Goal: Find specific page/section: Find specific page/section

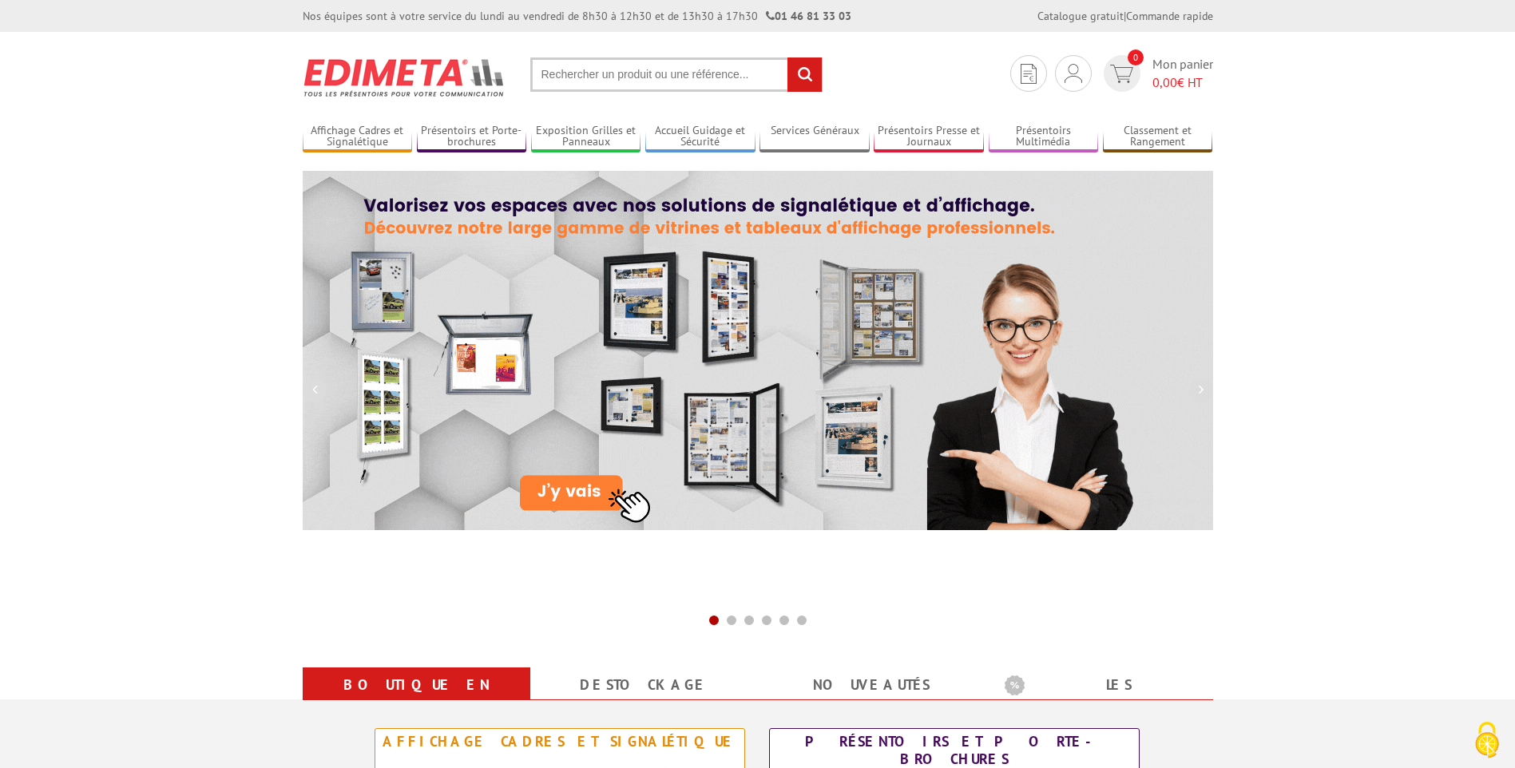
click at [575, 73] on input "text" at bounding box center [676, 74] width 292 height 34
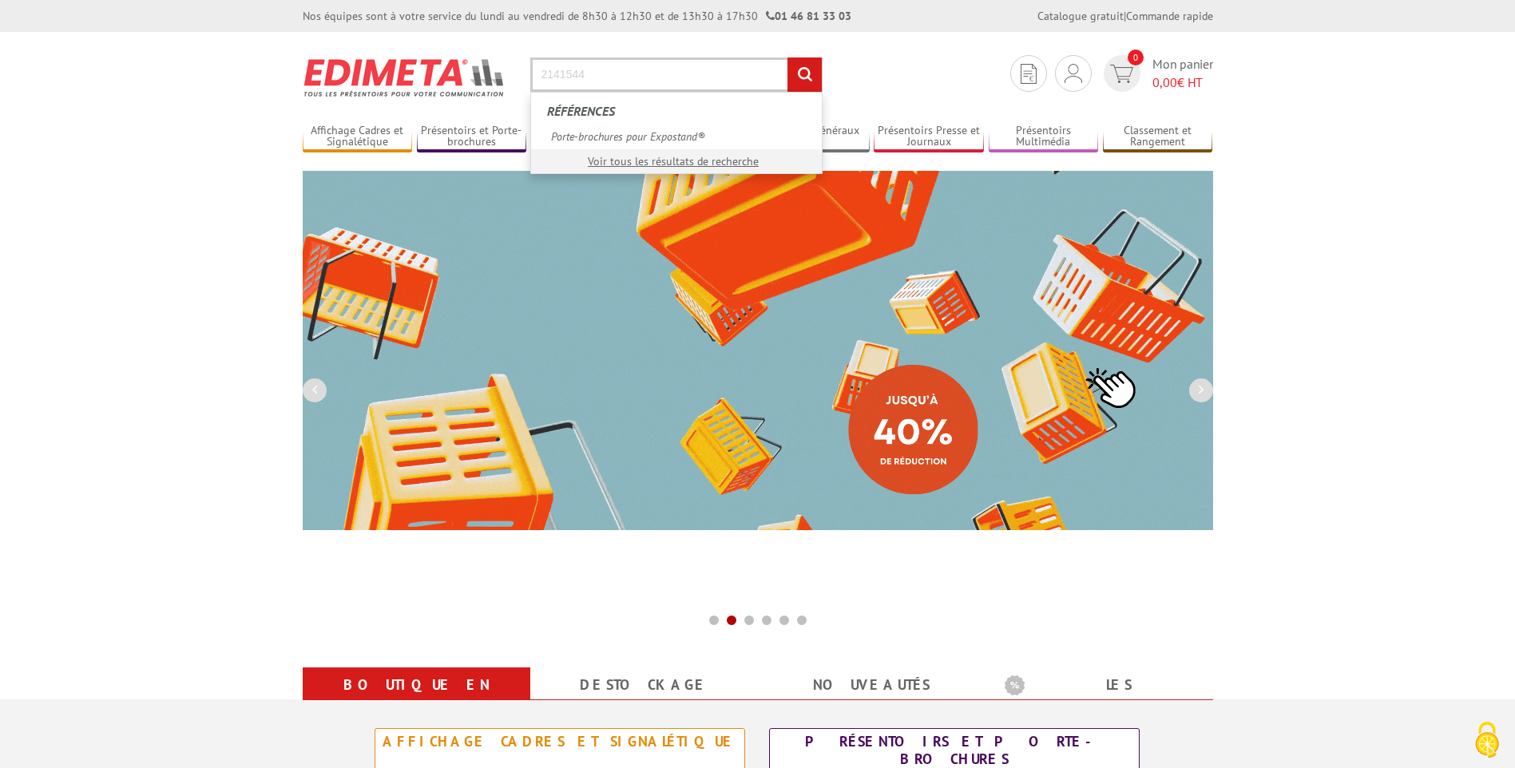
type input "2141544"
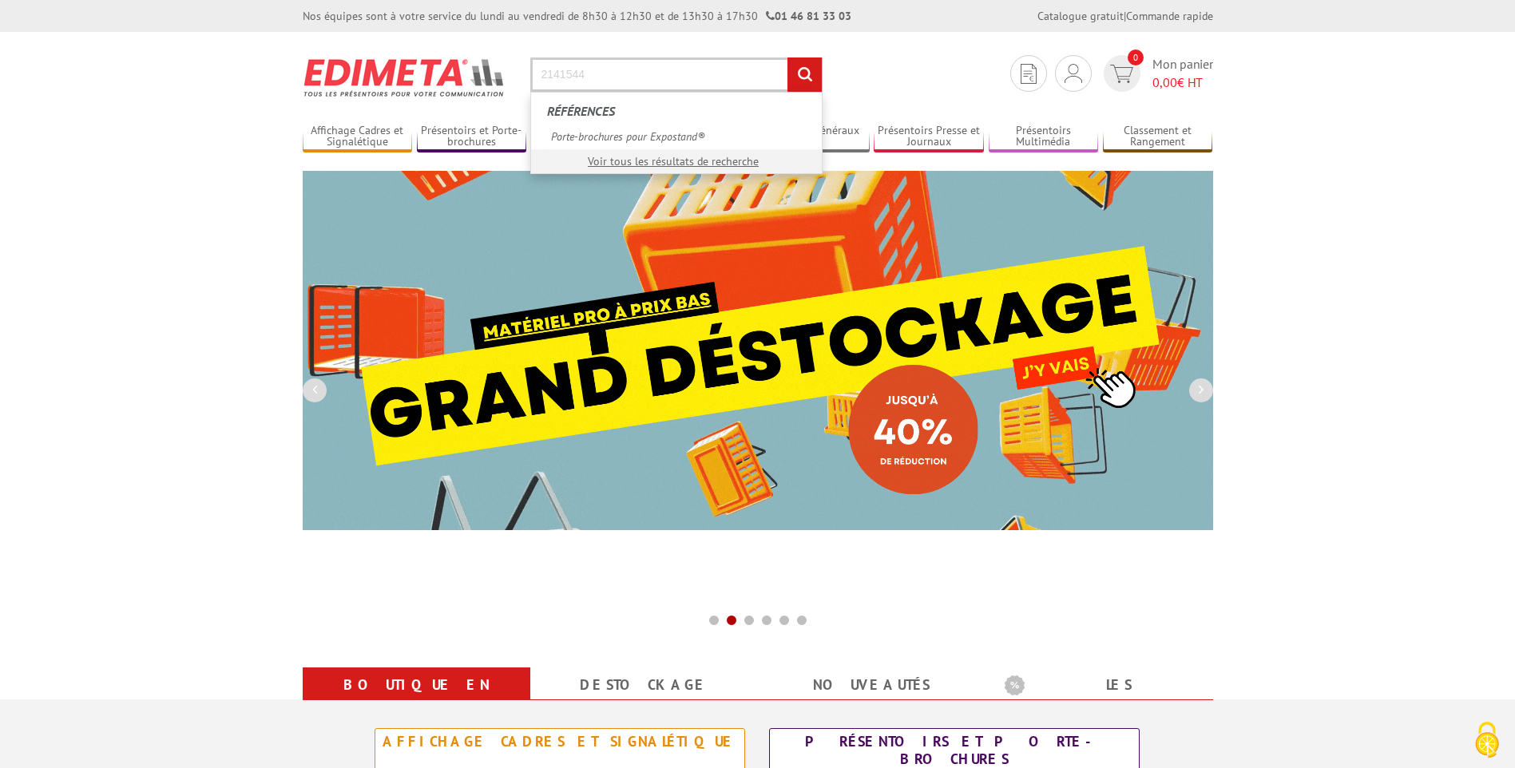
click at [787, 57] on input "rechercher" at bounding box center [804, 74] width 34 height 34
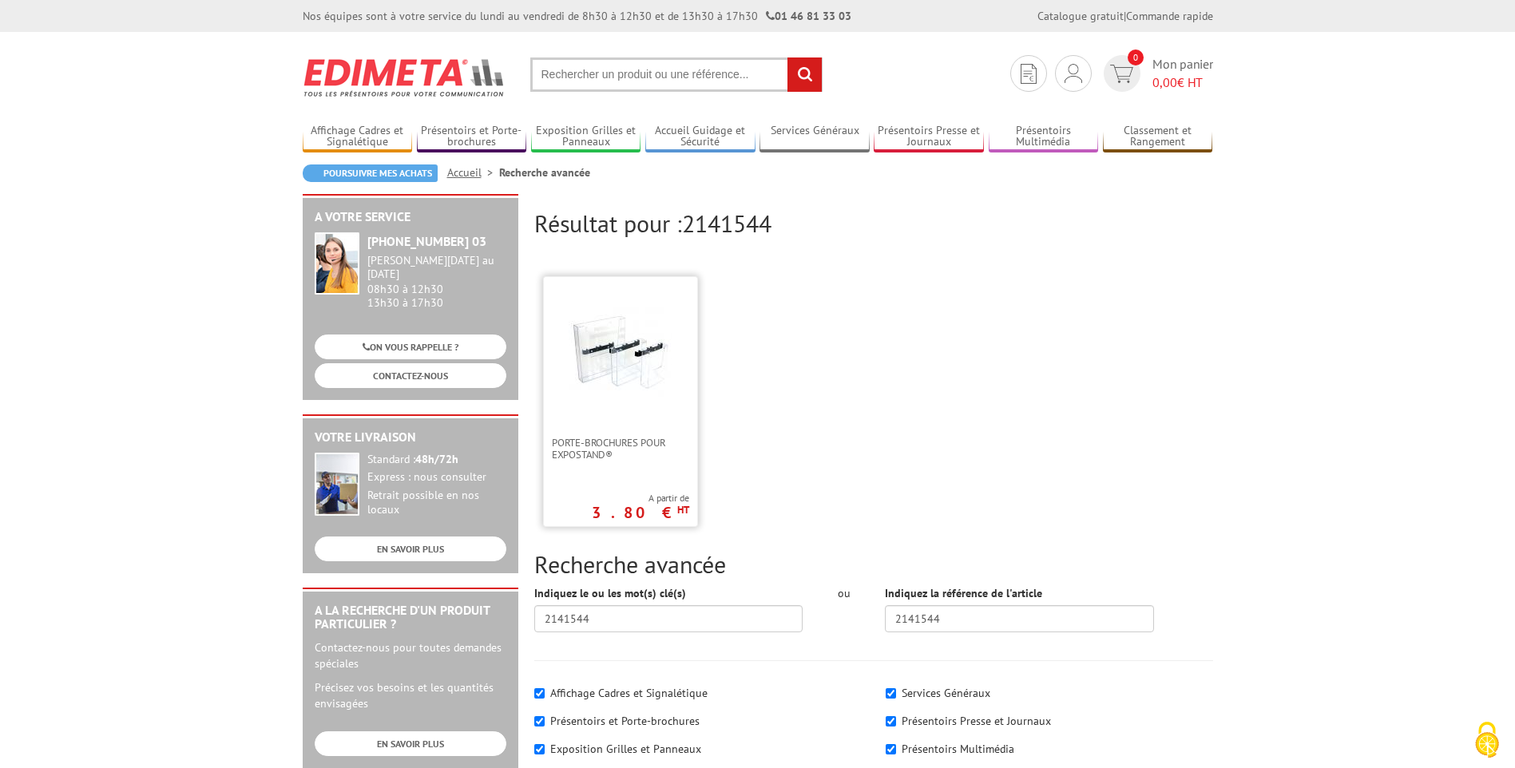
click at [630, 341] on img at bounding box center [620, 353] width 104 height 104
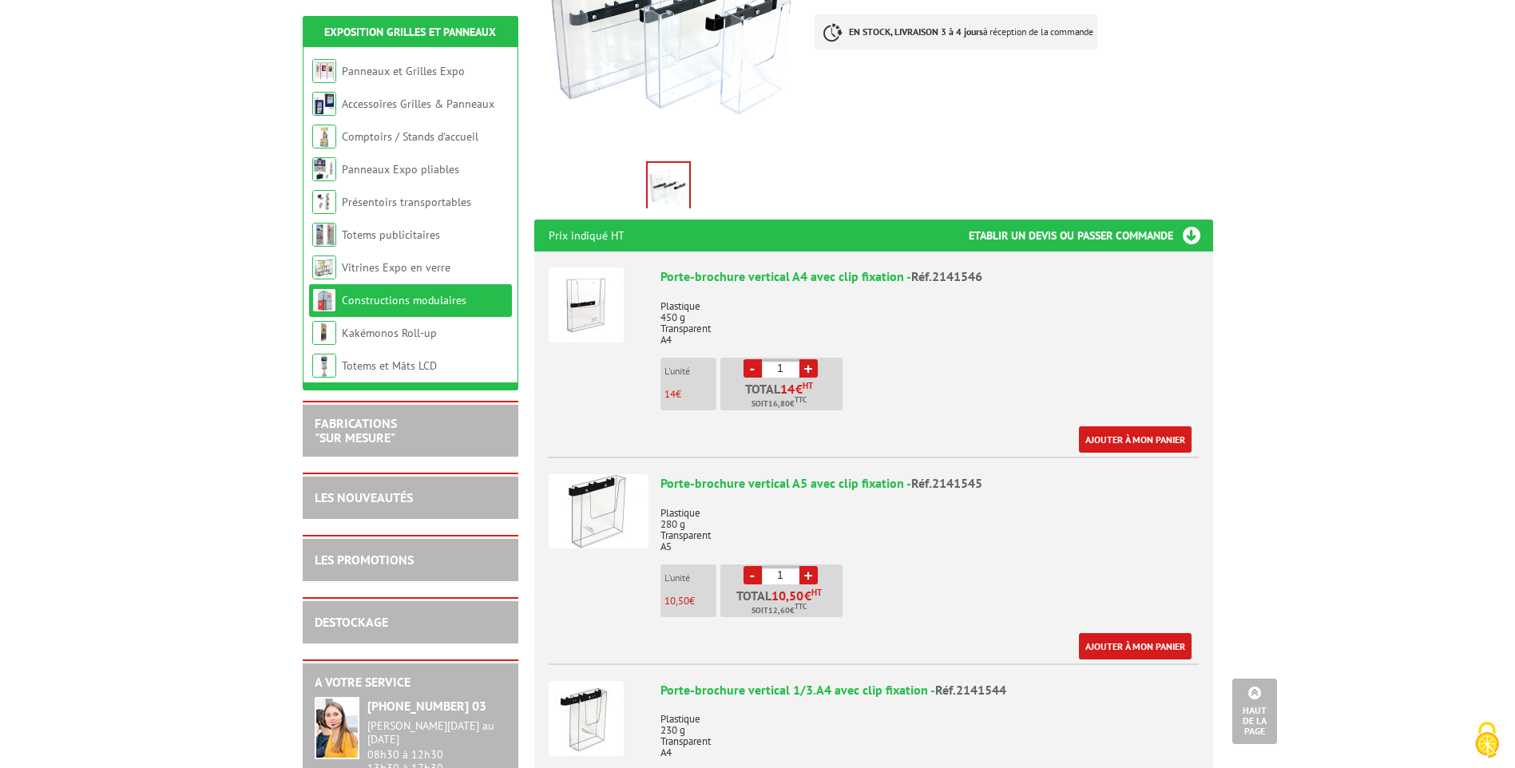
scroll to position [639, 0]
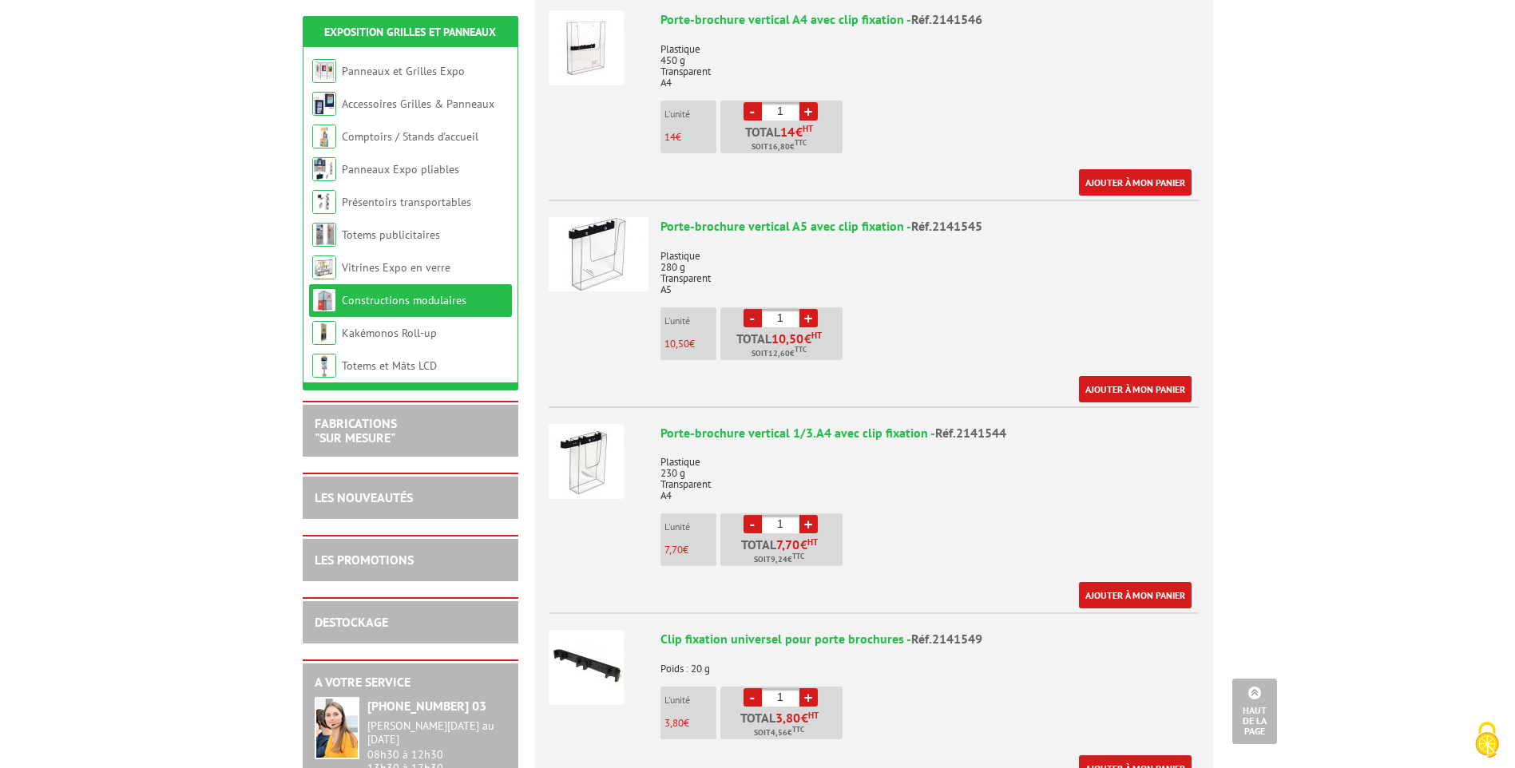
click at [571, 469] on img at bounding box center [585, 461] width 75 height 75
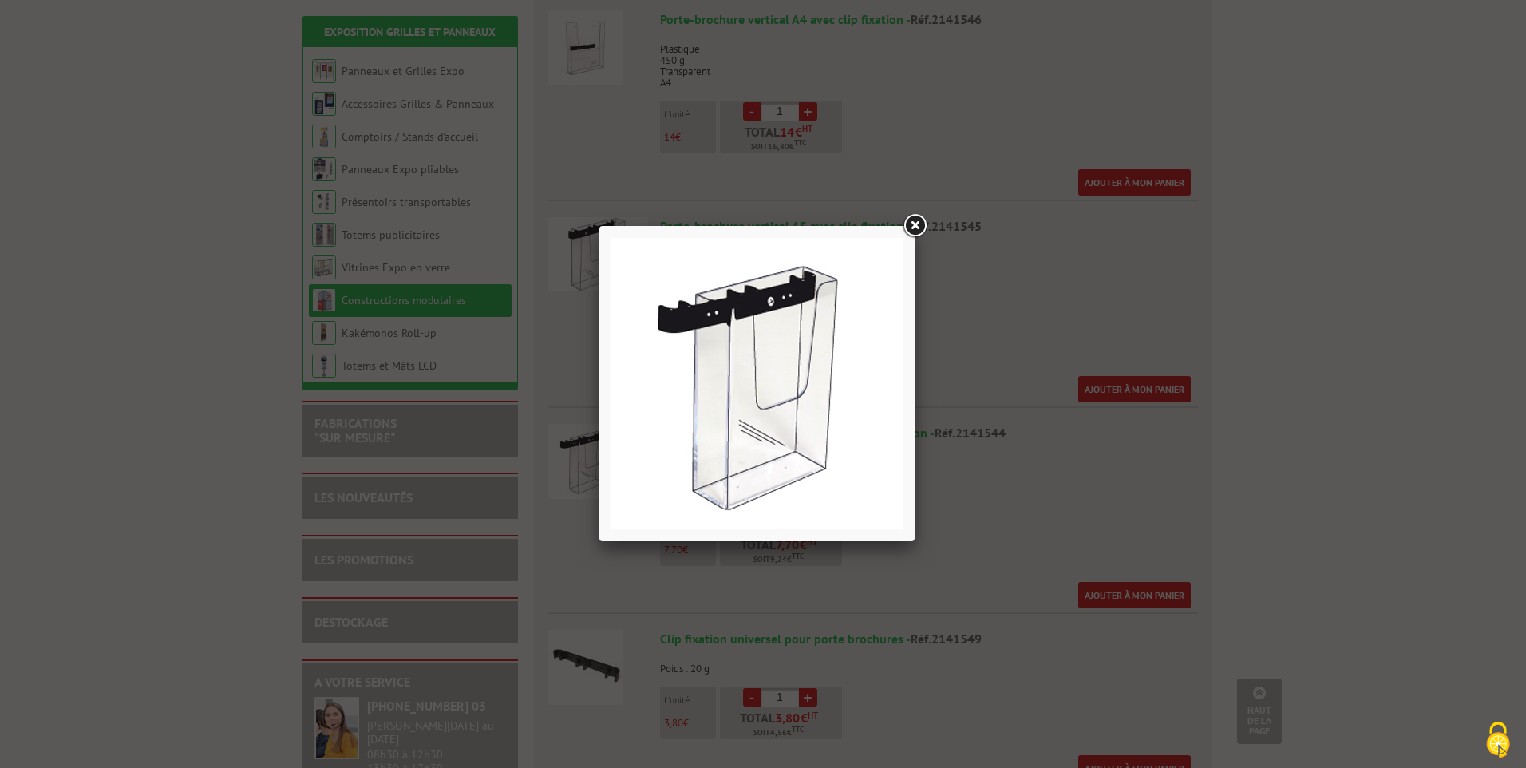
click at [913, 222] on link at bounding box center [915, 226] width 29 height 29
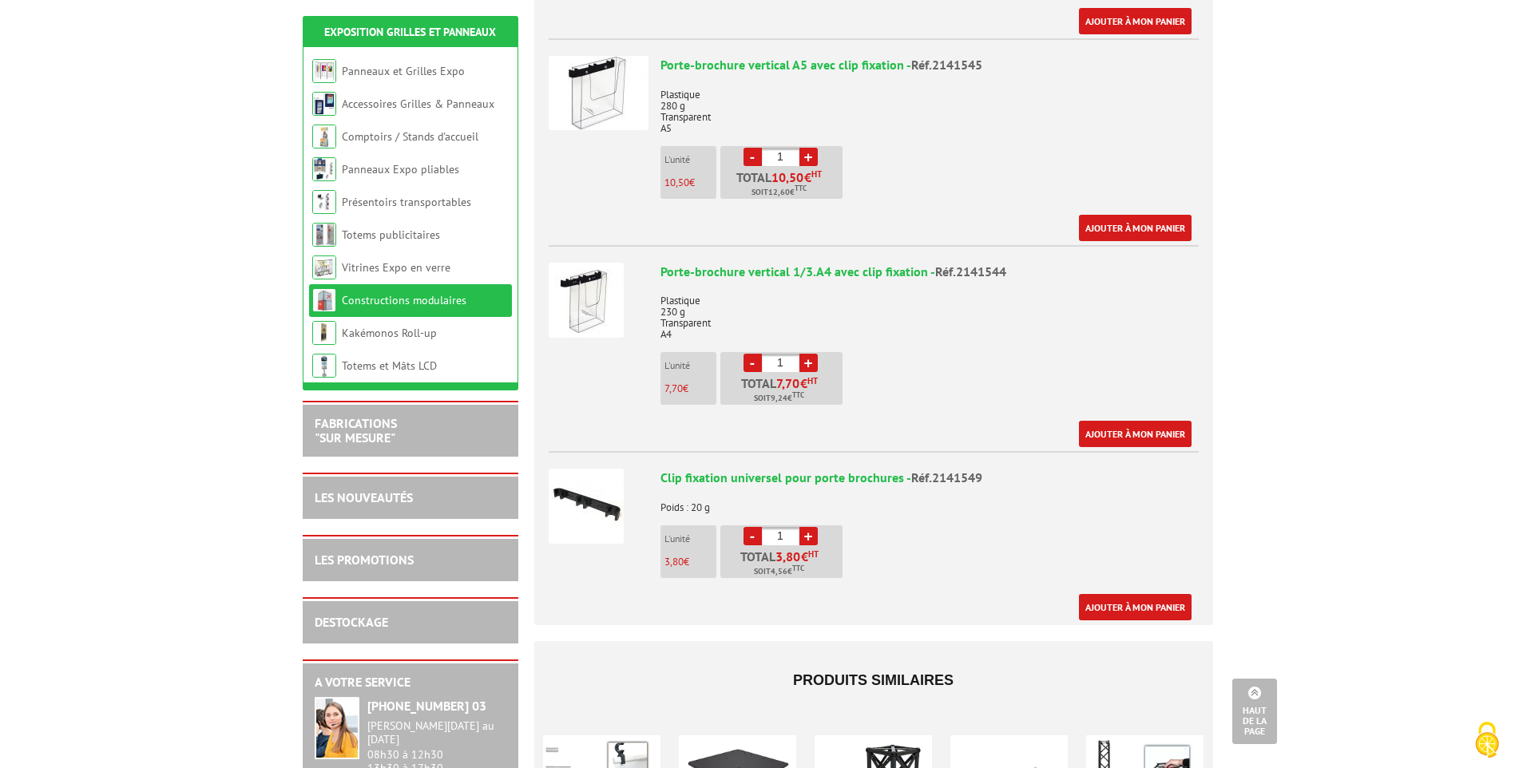
scroll to position [798, 0]
